Goal: Task Accomplishment & Management: Use online tool/utility

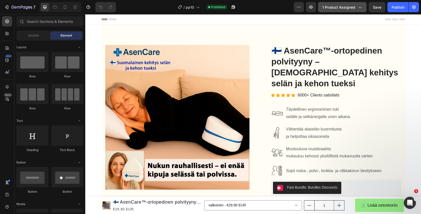
click at [347, 9] on span "1 product assigned" at bounding box center [339, 7] width 33 height 5
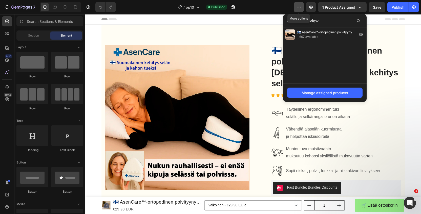
click at [299, 6] on icon "button" at bounding box center [299, 7] width 5 height 5
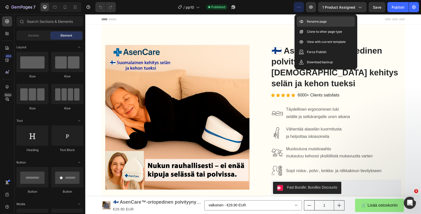
click at [309, 23] on p "Rename page" at bounding box center [317, 21] width 20 height 5
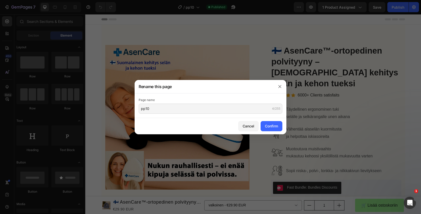
click at [273, 14] on div at bounding box center [210, 107] width 421 height 214
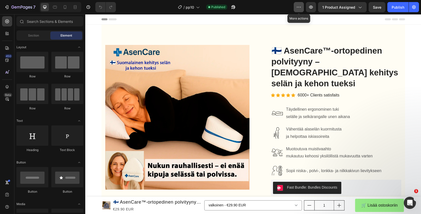
click at [302, 6] on icon "button" at bounding box center [299, 7] width 5 height 5
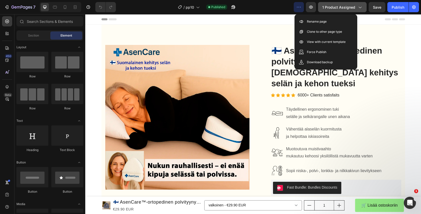
click at [361, 9] on icon "button" at bounding box center [360, 7] width 5 height 5
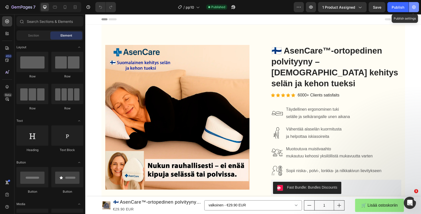
click at [414, 8] on icon "button" at bounding box center [414, 7] width 1 height 1
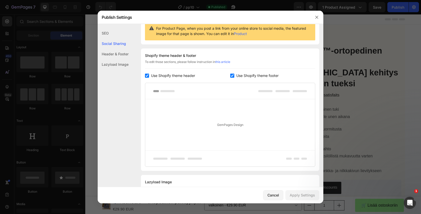
scroll to position [75, 0]
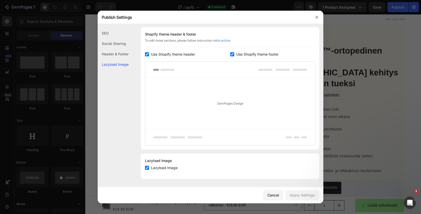
click at [104, 42] on div "Social Sharing" at bounding box center [113, 43] width 31 height 10
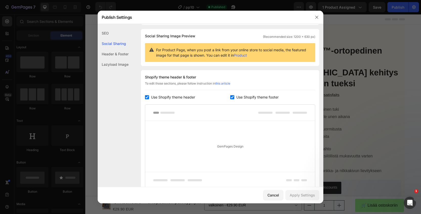
click at [107, 35] on div "SEO" at bounding box center [113, 33] width 31 height 10
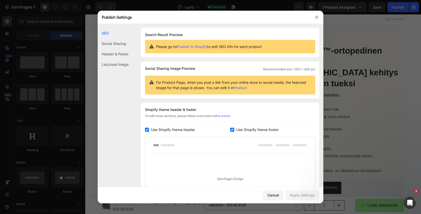
scroll to position [0, 0]
click at [115, 42] on div "Social Sharing" at bounding box center [113, 43] width 31 height 10
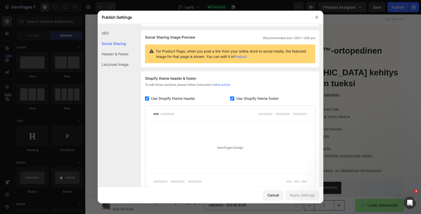
click at [117, 54] on div "Header & Footer" at bounding box center [113, 54] width 31 height 10
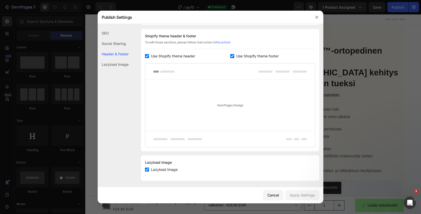
click at [120, 69] on div "Lazyload Image" at bounding box center [113, 64] width 31 height 10
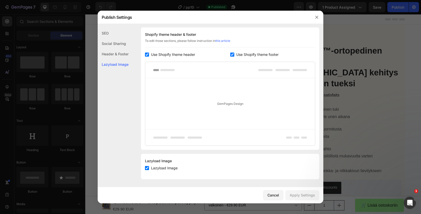
scroll to position [75, 0]
click at [109, 33] on div "SEO" at bounding box center [113, 33] width 31 height 10
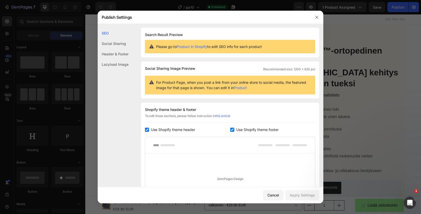
scroll to position [0, 0]
click at [104, 43] on div "Social Sharing" at bounding box center [113, 43] width 31 height 10
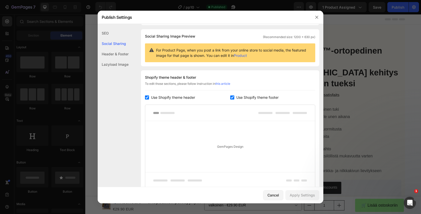
scroll to position [33, 0]
click at [118, 57] on div "Header & Footer" at bounding box center [113, 54] width 31 height 10
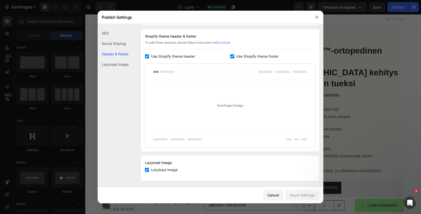
scroll to position [74, 0]
click at [114, 66] on div "Lazyload Image" at bounding box center [113, 64] width 31 height 10
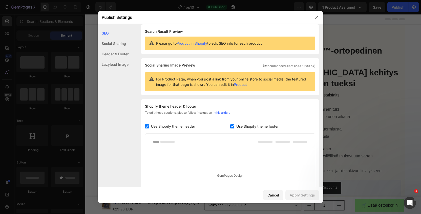
scroll to position [0, 0]
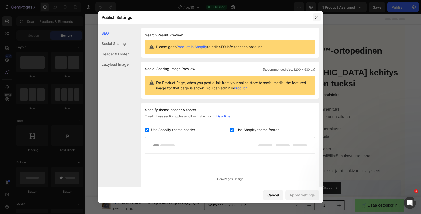
click at [317, 16] on icon "button" at bounding box center [317, 17] width 4 height 4
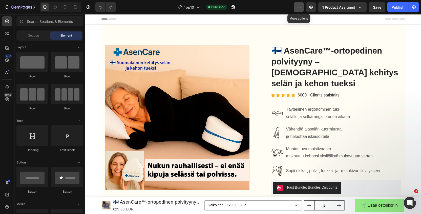
click at [299, 10] on button "button" at bounding box center [299, 7] width 10 height 10
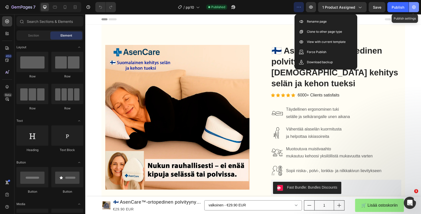
click at [413, 6] on icon "button" at bounding box center [415, 7] width 4 height 4
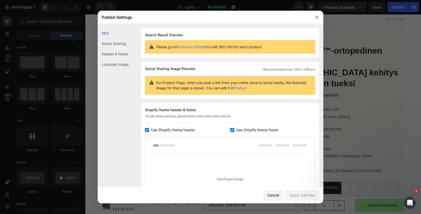
click at [117, 46] on div "Social Sharing" at bounding box center [113, 43] width 31 height 10
click at [105, 53] on div "Header & Footer" at bounding box center [113, 54] width 31 height 10
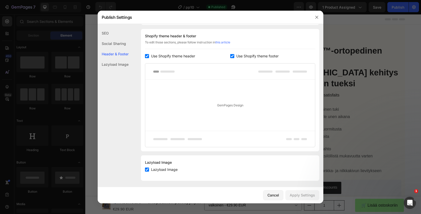
click at [109, 45] on div "Social Sharing" at bounding box center [113, 43] width 31 height 10
